Goal: Transaction & Acquisition: Download file/media

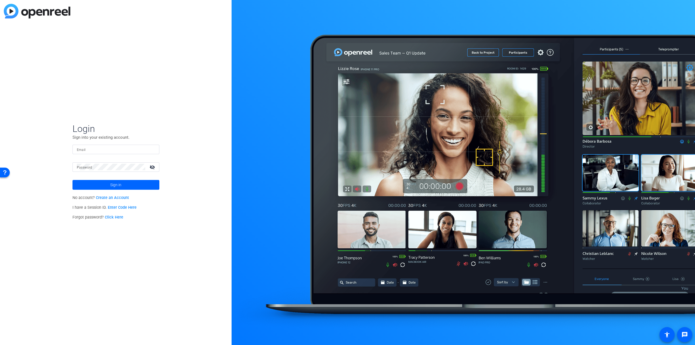
click at [89, 149] on input "Email" at bounding box center [116, 149] width 78 height 7
click at [92, 166] on mat-label "Password" at bounding box center [84, 168] width 15 height 4
click at [93, 171] on div at bounding box center [111, 167] width 68 height 10
click at [112, 184] on span "Sign in" at bounding box center [115, 185] width 11 height 14
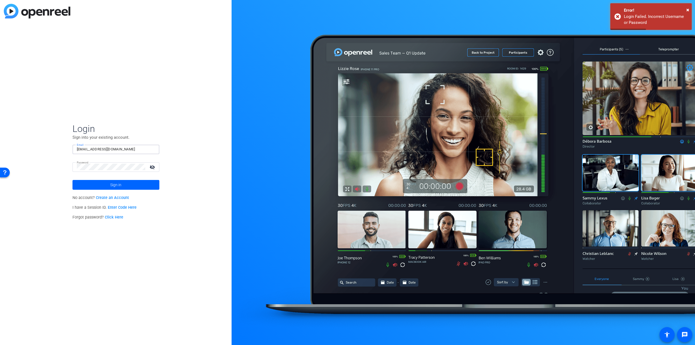
click at [118, 149] on input "[EMAIL_ADDRESS][DOMAIN_NAME]" at bounding box center [116, 149] width 78 height 7
click at [122, 151] on input "[EMAIL_ADDRESS][DOMAIN_NAME]" at bounding box center [116, 149] width 78 height 7
drag, startPoint x: 121, startPoint y: 150, endPoint x: 65, endPoint y: 153, distance: 55.5
click at [65, 153] on div "Login Sign into your existing account. Email [EMAIL_ADDRESS][DOMAIN_NAME] Passw…" at bounding box center [116, 172] width 232 height 345
paste input "ahirtle"
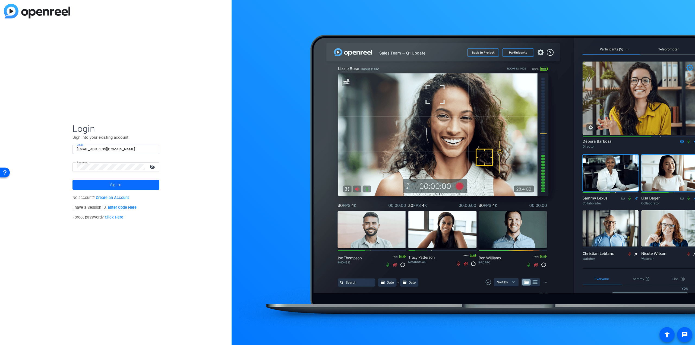
type input "[EMAIL_ADDRESS][DOMAIN_NAME]"
click at [108, 185] on span at bounding box center [116, 184] width 87 height 13
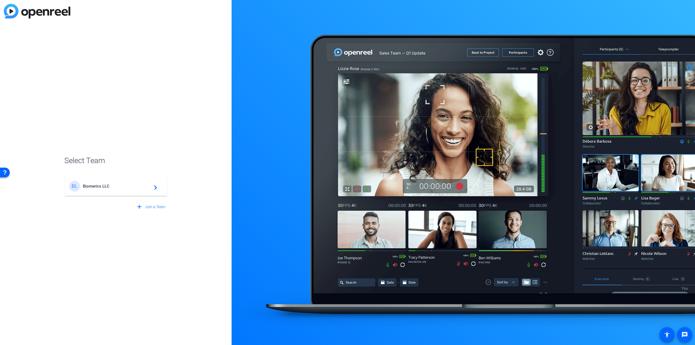
click at [97, 186] on span "Biomerics LLC" at bounding box center [117, 186] width 68 height 5
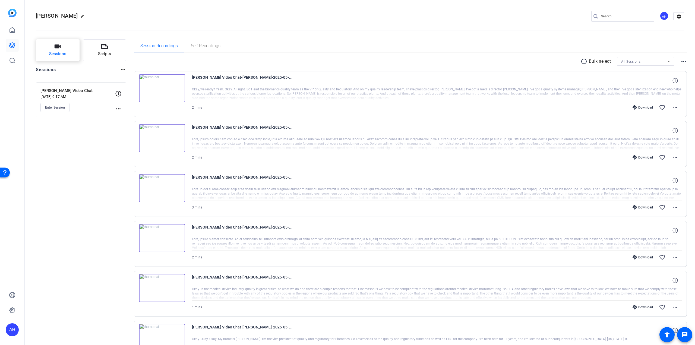
click at [65, 52] on span "Sessions" at bounding box center [57, 54] width 17 height 6
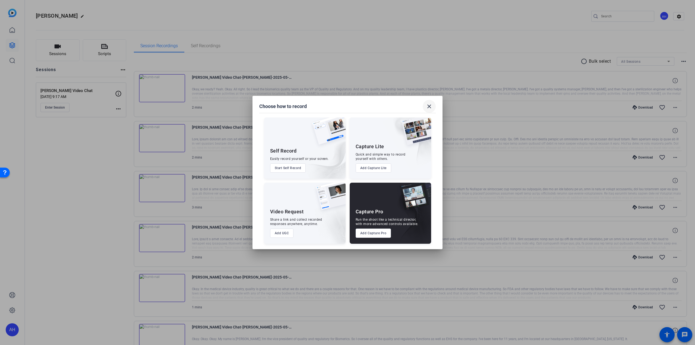
click at [429, 106] on mat-icon "close" at bounding box center [429, 106] width 7 height 7
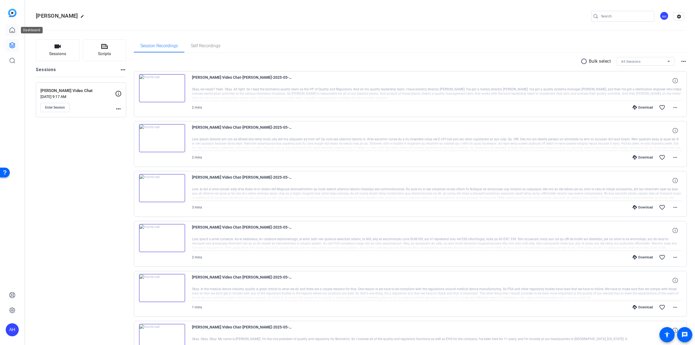
click at [11, 32] on icon at bounding box center [12, 29] width 5 height 5
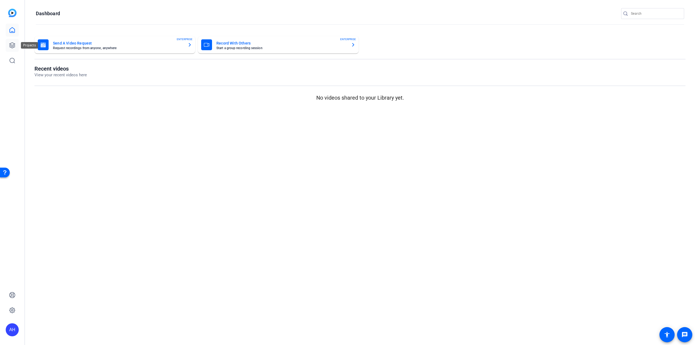
click at [12, 43] on icon at bounding box center [12, 45] width 5 height 5
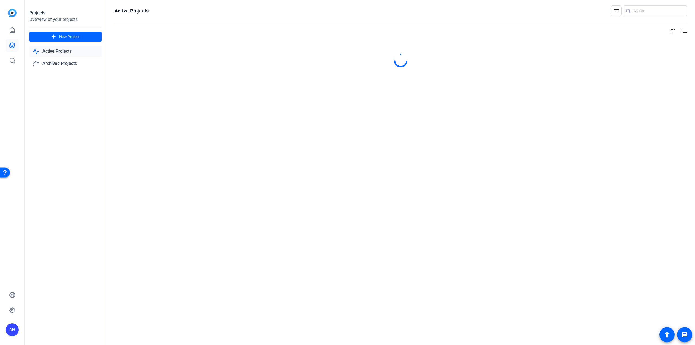
click at [62, 51] on link "Active Projects" at bounding box center [65, 51] width 72 height 11
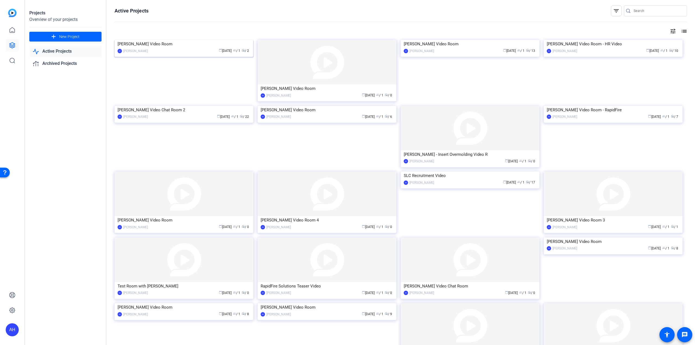
click at [190, 40] on img at bounding box center [184, 40] width 139 height 0
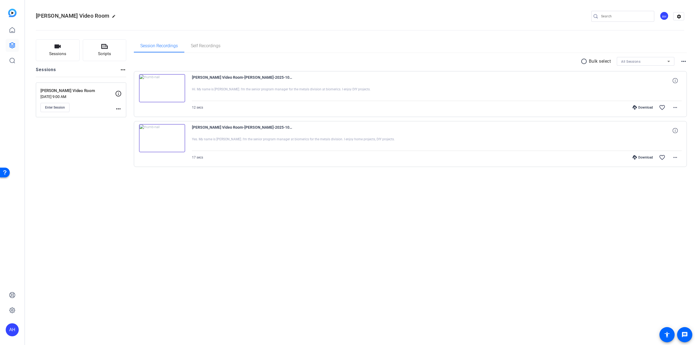
click at [647, 106] on div "Download" at bounding box center [643, 107] width 26 height 4
click at [641, 156] on div "Download" at bounding box center [643, 157] width 26 height 4
click at [677, 157] on mat-icon "more_horiz" at bounding box center [675, 157] width 7 height 7
click at [677, 182] on span "Download MP4" at bounding box center [661, 182] width 33 height 7
click at [672, 108] on span at bounding box center [675, 107] width 13 height 13
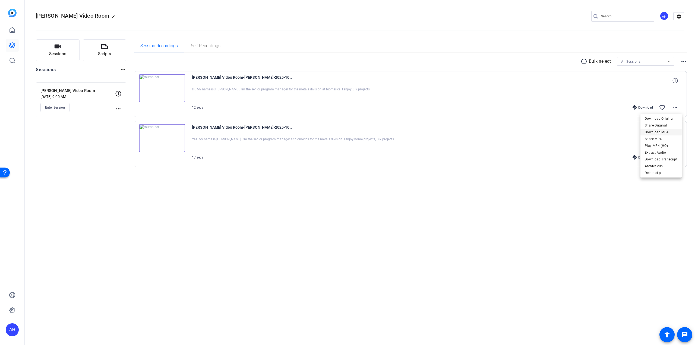
click at [664, 133] on span "Download MP4" at bounding box center [661, 132] width 33 height 7
